Goal: Contribute content: Add original content to the website for others to see

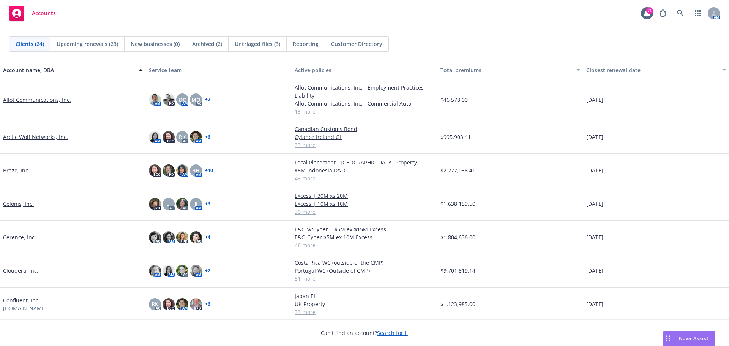
click at [16, 203] on link "Celonis, Inc." at bounding box center [18, 204] width 31 height 8
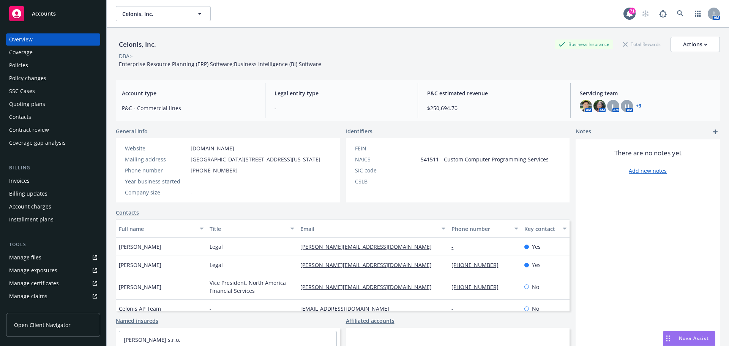
click at [27, 65] on div "Policies" at bounding box center [18, 65] width 19 height 12
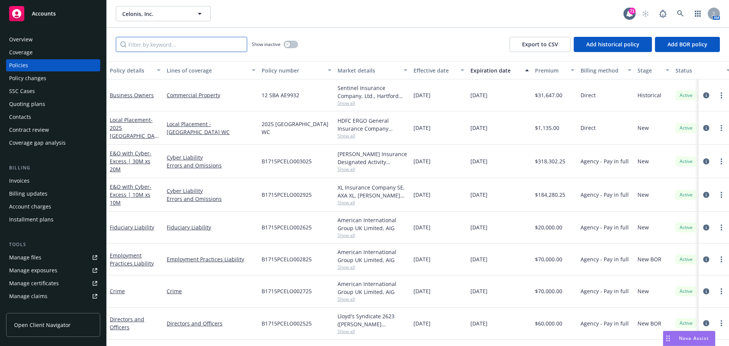
click at [178, 48] on input "Filter by keyword..." at bounding box center [181, 44] width 131 height 15
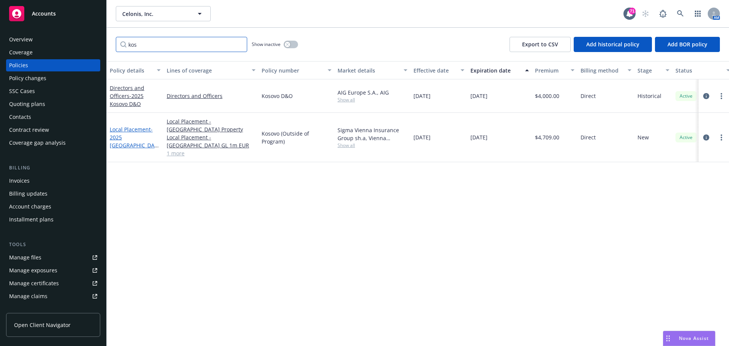
type input "kos"
click at [128, 126] on link "Local Placement - 2025 [GEOGRAPHIC_DATA] (Outside of Program)" at bounding box center [134, 145] width 48 height 39
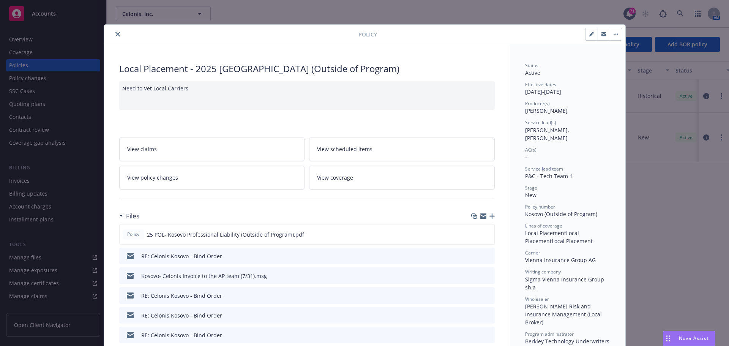
click at [490, 216] on icon "button" at bounding box center [492, 216] width 5 height 5
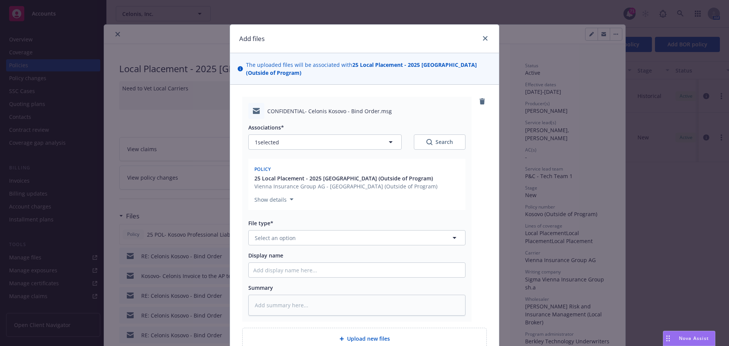
scroll to position [74, 0]
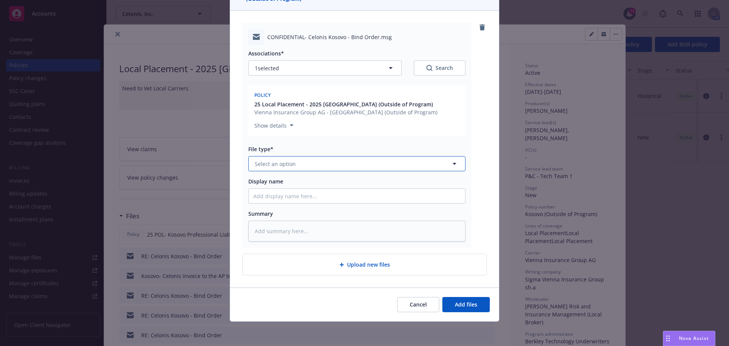
click at [328, 166] on button "Select an option" at bounding box center [356, 163] width 217 height 15
type input "kyc"
click at [271, 195] on input "Display name" at bounding box center [357, 196] width 217 height 14
type textarea "x"
type input "K"
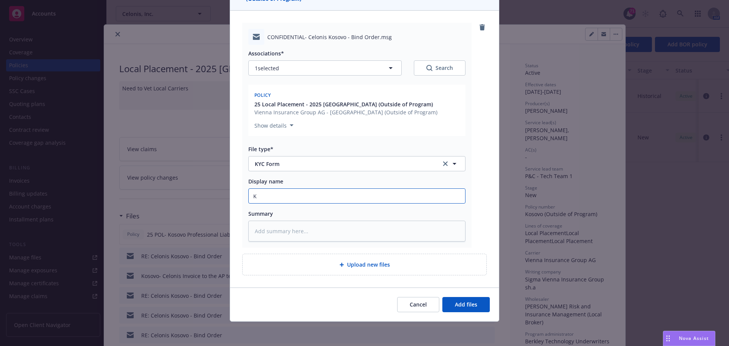
type textarea "x"
type input "Ko"
type textarea "x"
type input "Koso"
type textarea "x"
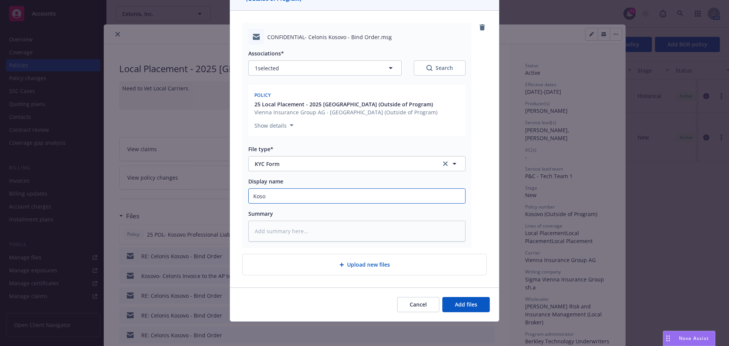
type input "Kosov"
type textarea "x"
type input "[GEOGRAPHIC_DATA]"
type textarea "x"
type input "[GEOGRAPHIC_DATA]"
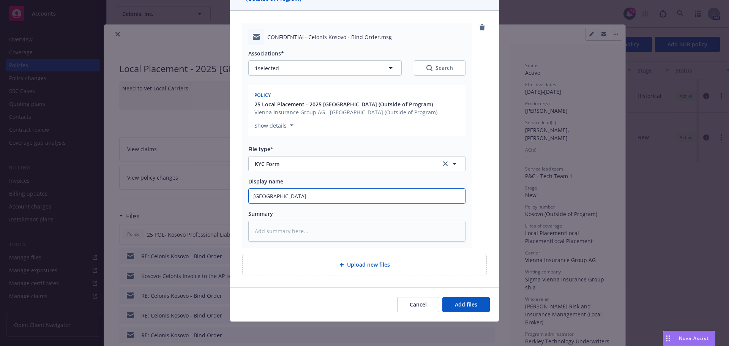
type textarea "x"
type input "Kosovo K"
type textarea "x"
type input "Kosovo [GEOGRAPHIC_DATA]"
type textarea "x"
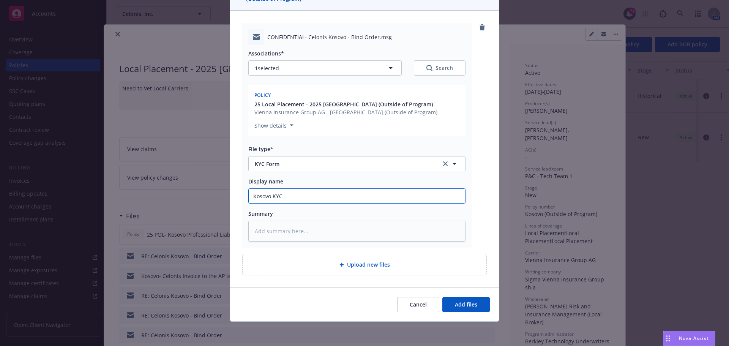
type input "Kosovo KYC"
type textarea "x"
type input "Kosovo KYC F"
type textarea "x"
type input "Kosovo KYC Fo"
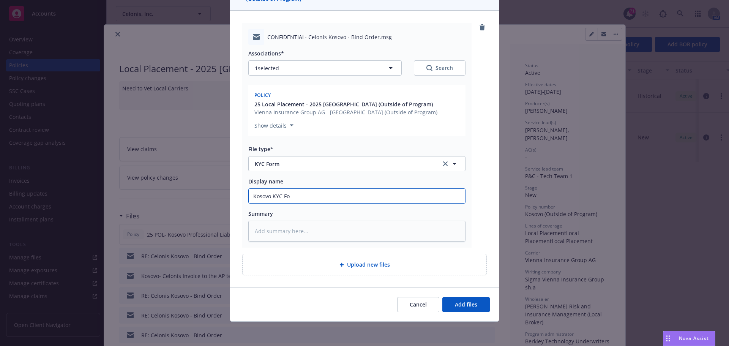
type textarea "x"
type input "Kosovo KYC For"
type textarea "x"
type input "Kosovo KYC Form"
type textarea "x"
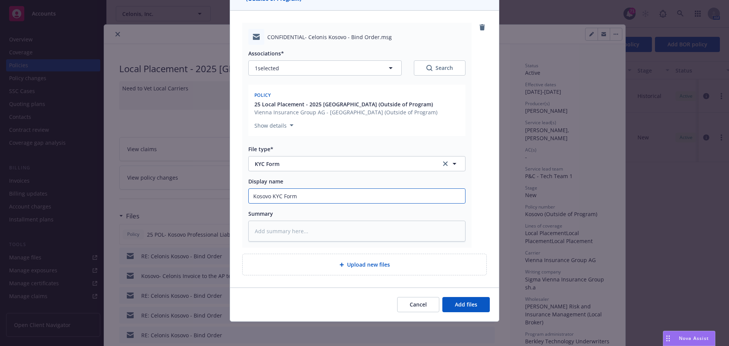
type input "Kosovo KYC Forms"
type textarea "x"
type input "Kosovo KYC Forms"
type textarea "x"
type input "Kosovo KYC Forms -"
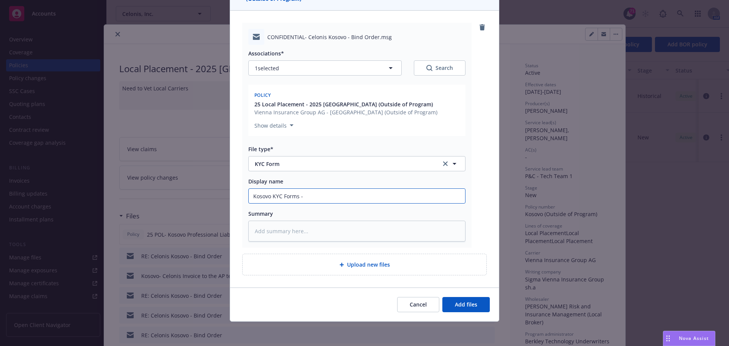
type textarea "x"
type input "Kosovo KYC Forms -"
type textarea "x"
type input "Kosovo KYC Forms - S"
type textarea "x"
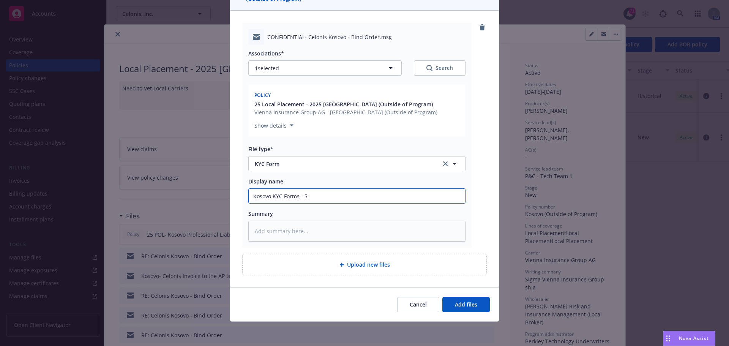
type input "Kosovo KYC Forms -"
type textarea "x"
type input "Kosovo KYC Forms - s"
type textarea "x"
type input "Kosovo KYC Forms - se"
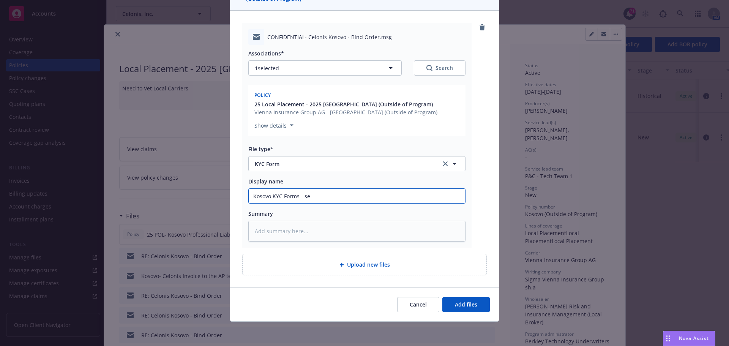
type textarea "x"
type input "Kosovo KYC Forms - sen"
type textarea "x"
type input "Kosovo KYC Forms - sent"
type textarea "x"
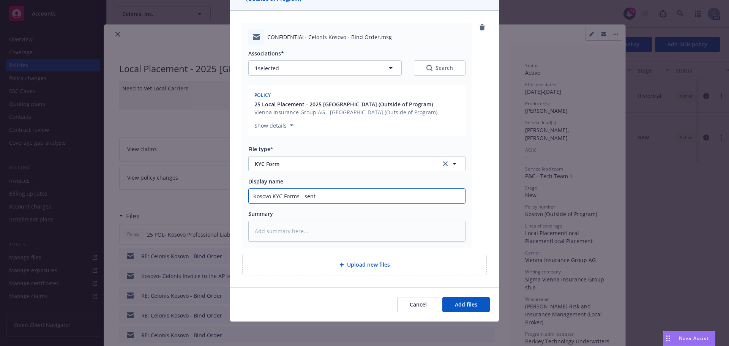
type input "Kosovo KYC Forms - sent t"
type textarea "x"
type input "Kosovo KYC Forms - sent to"
type textarea "x"
type input "Kosovo KYC Forms - sent to"
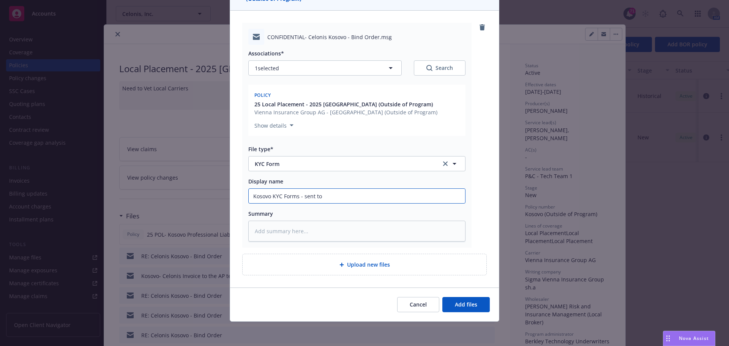
type textarea "x"
type input "Kosovo KYC Forms - sent to l"
type textarea "x"
type input "Kosovo KYC Forms - sent to lo"
type textarea "x"
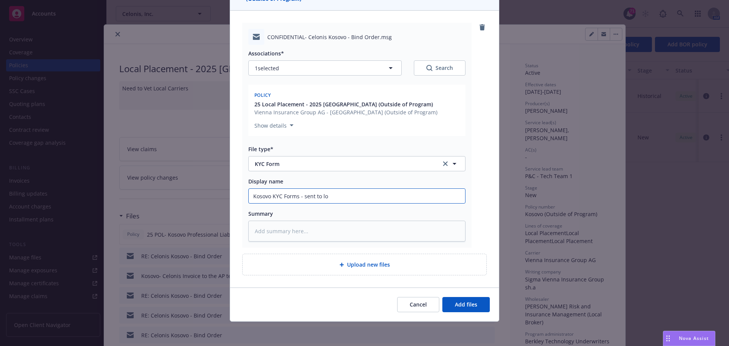
type input "Kosovo KYC Forms - sent to loc"
type textarea "x"
type input "Kosovo KYC Forms - sent to loca"
type textarea "x"
type input "Kosovo KYC Forms - sent to local"
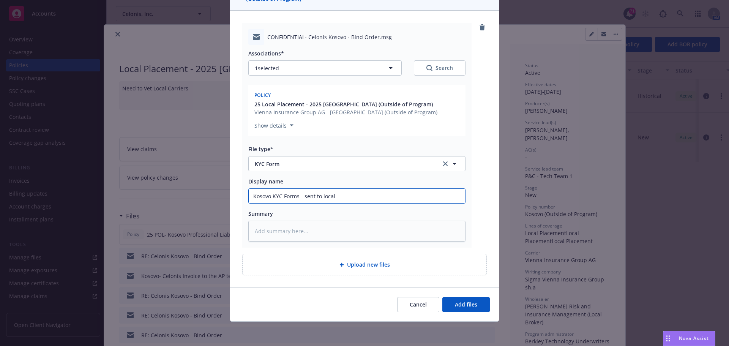
type textarea "x"
type input "Kosovo KYC Forms - sent to local b"
type textarea "x"
type input "Kosovo KYC Forms - sent to local br"
type textarea "x"
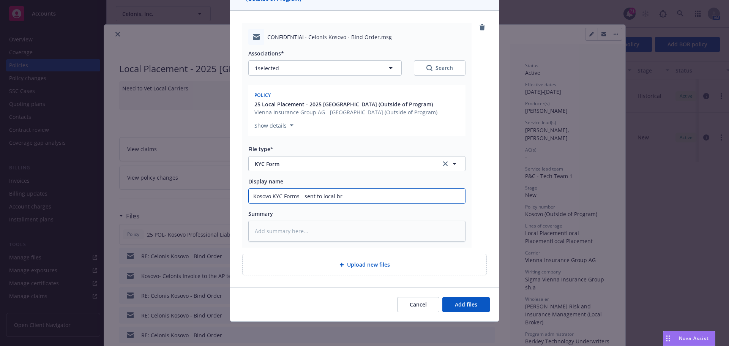
type input "Kosovo KYC Forms - sent to local bro"
type textarea "x"
type input "Kosovo KYC Forms - sent to local brok"
type textarea "x"
type input "Kosovo KYC Forms - sent to local broke"
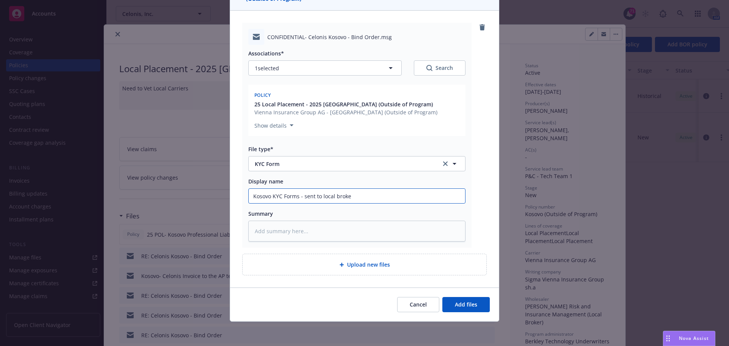
type textarea "x"
type input "Kosovo KYC Forms - sent to local broker"
click at [443, 297] on button "Add files" at bounding box center [466, 304] width 47 height 15
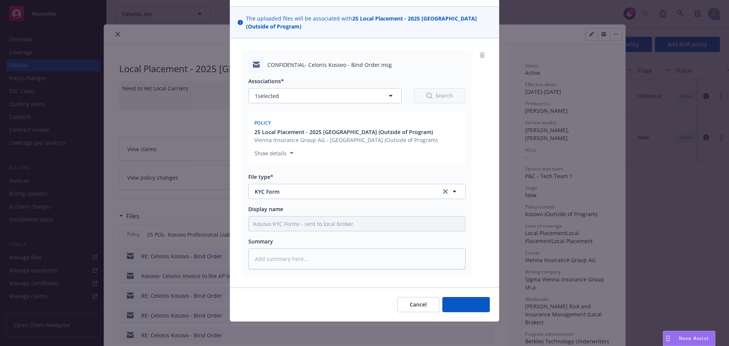
scroll to position [46, 0]
type textarea "x"
